Goal: Information Seeking & Learning: Learn about a topic

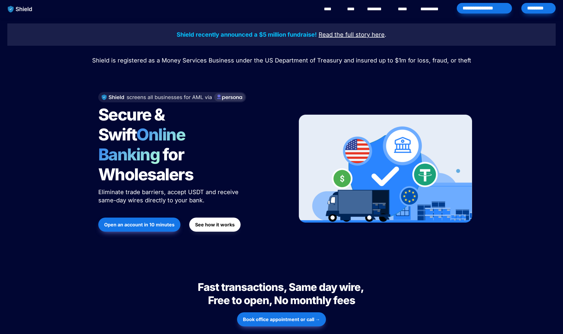
click at [379, 9] on link "********" at bounding box center [377, 9] width 21 height 7
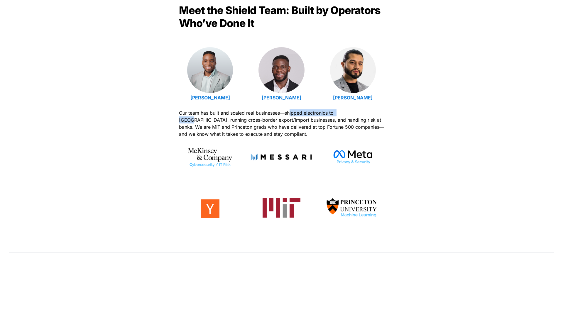
scroll to position [194, 0]
drag, startPoint x: 289, startPoint y: 113, endPoint x: 295, endPoint y: 119, distance: 9.1
click at [290, 120] on span "Our team has built and scaled real businesses—shipped electronics to [GEOGRAPHI…" at bounding box center [282, 123] width 207 height 27
click at [295, 119] on span "Our team has built and scaled real businesses—shipped electronics to Latin Amer…" at bounding box center [282, 123] width 207 height 27
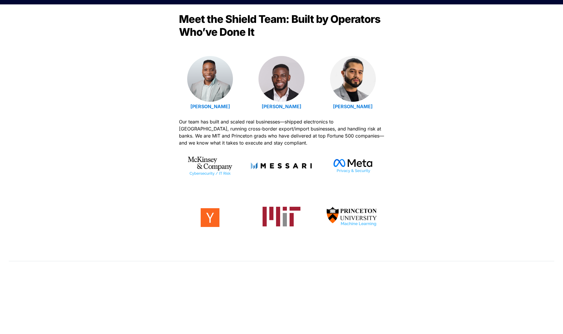
scroll to position [181, 0]
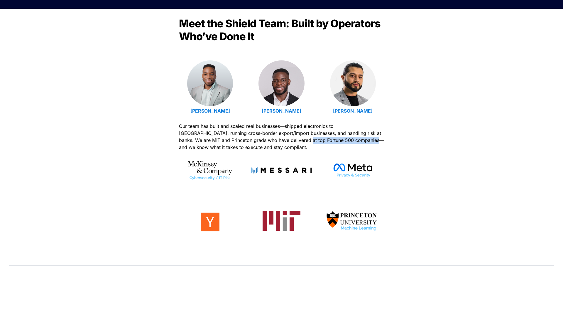
drag, startPoint x: 337, startPoint y: 138, endPoint x: 299, endPoint y: 135, distance: 38.3
click at [268, 138] on span "Our team has built and scaled real businesses—shipped electronics to Latin Amer…" at bounding box center [282, 136] width 207 height 27
click at [300, 135] on span "Our team has built and scaled real businesses—shipped electronics to Latin Amer…" at bounding box center [282, 136] width 207 height 27
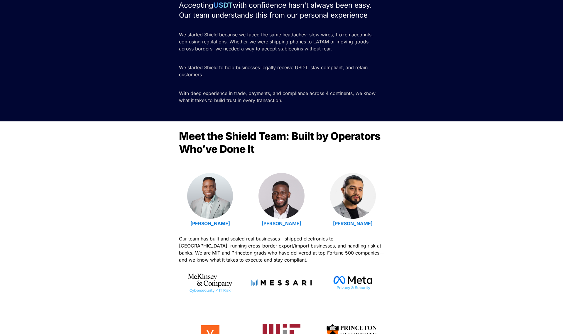
scroll to position [0, 0]
